Goal: Go to known website: Access a specific website the user already knows

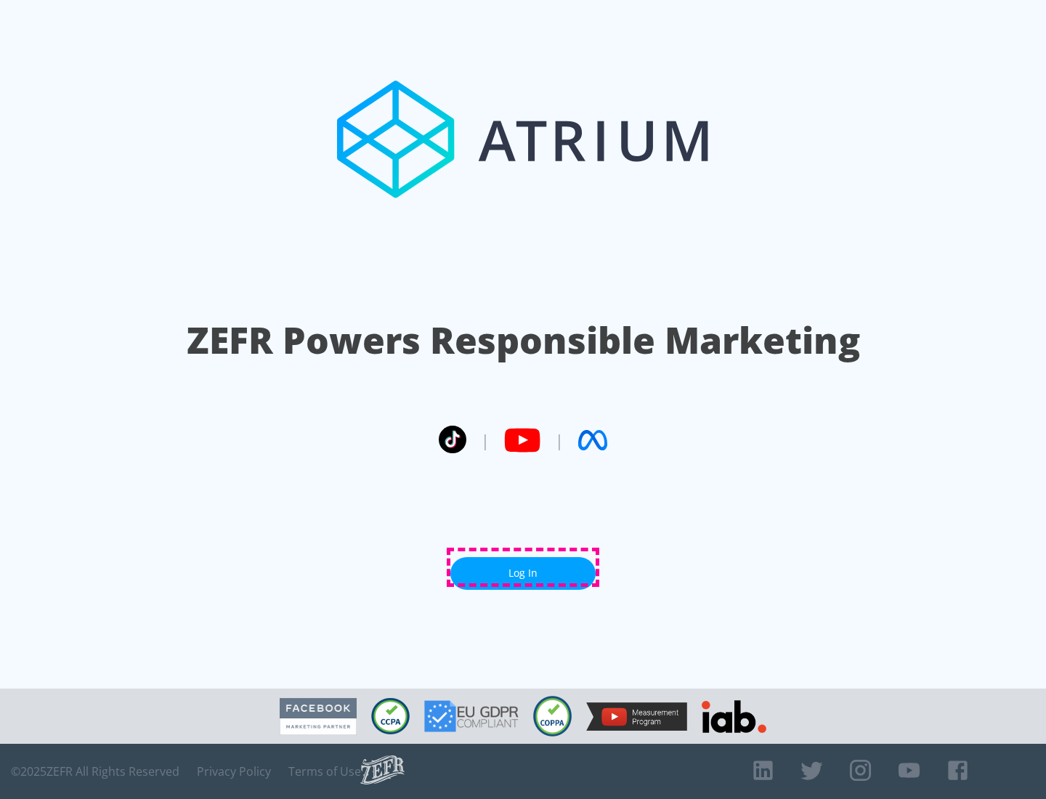
click at [523, 568] on link "Log In" at bounding box center [523, 573] width 145 height 33
